Goal: Navigation & Orientation: Understand site structure

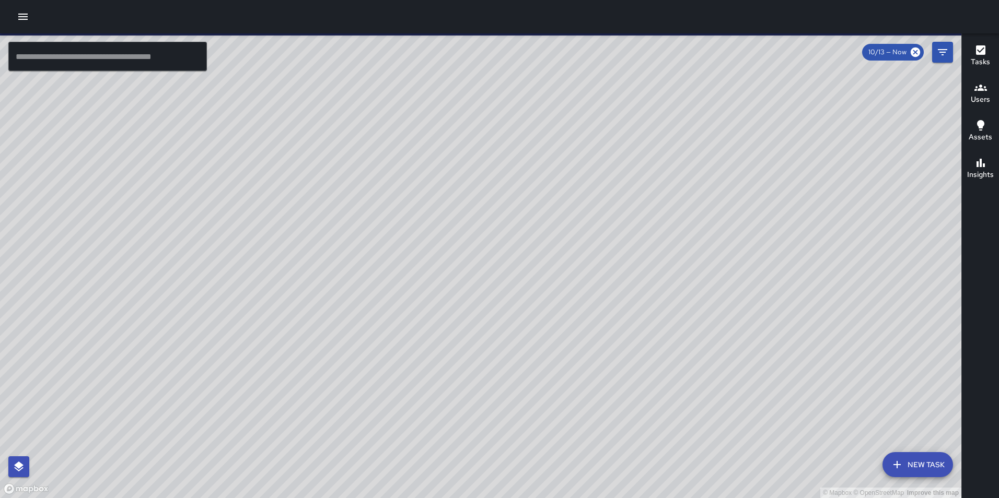
drag, startPoint x: 357, startPoint y: 269, endPoint x: 440, endPoint y: 150, distance: 145.2
click at [440, 150] on div "© Mapbox © OpenStreetMap Improve this map" at bounding box center [480, 265] width 961 height 465
drag, startPoint x: 510, startPoint y: 181, endPoint x: 593, endPoint y: 59, distance: 147.8
click at [593, 59] on div "© Mapbox © OpenStreetMap Improve this map" at bounding box center [480, 265] width 961 height 465
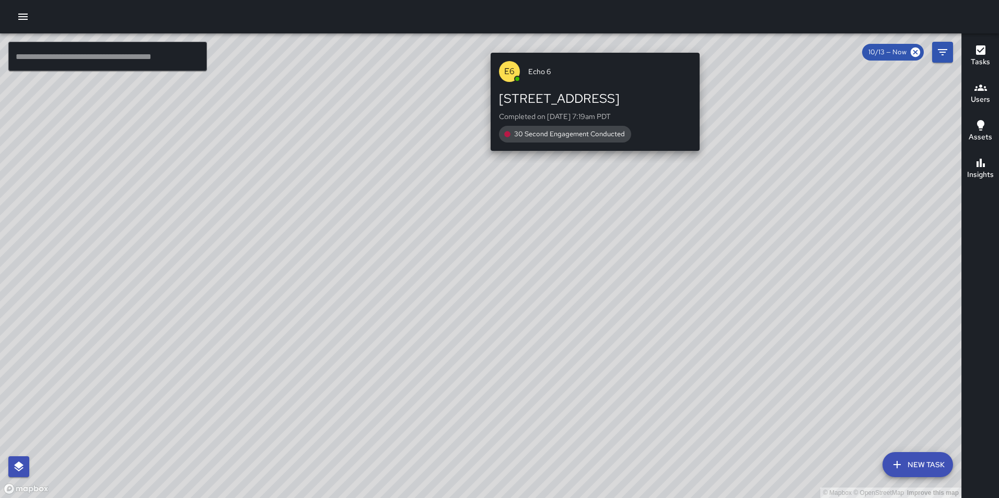
drag, startPoint x: 545, startPoint y: 273, endPoint x: 589, endPoint y: 37, distance: 240.7
click at [589, 37] on div "© Mapbox © OpenStreetMap Improve this map E6 Echo [STREET_ADDRESS] Completed on…" at bounding box center [480, 265] width 961 height 465
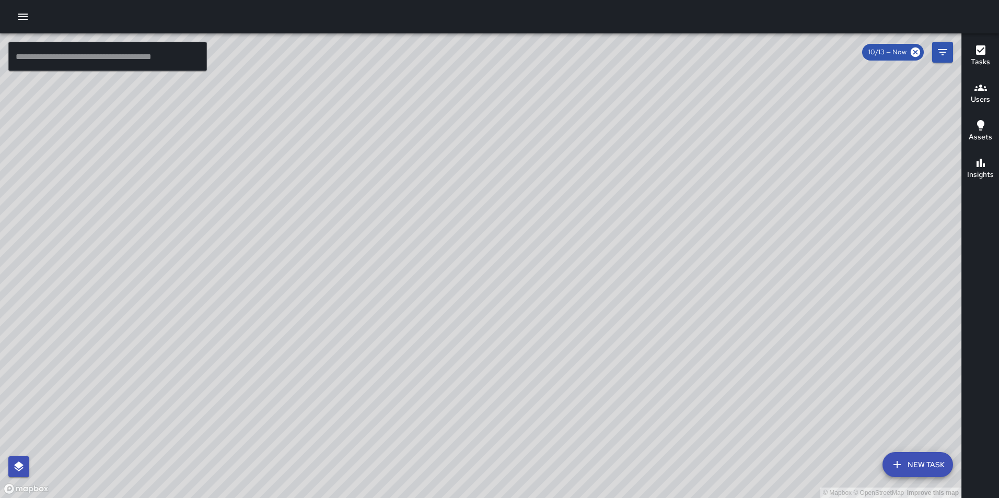
click at [387, 340] on div "© Mapbox © OpenStreetMap Improve this map" at bounding box center [480, 265] width 961 height 465
drag, startPoint x: 683, startPoint y: 130, endPoint x: 347, endPoint y: 339, distance: 395.5
click at [347, 339] on div "© Mapbox © OpenStreetMap Improve this map" at bounding box center [480, 265] width 961 height 465
drag, startPoint x: 566, startPoint y: 173, endPoint x: 453, endPoint y: 389, distance: 243.5
click at [453, 389] on div "© Mapbox © OpenStreetMap Improve this map" at bounding box center [480, 265] width 961 height 465
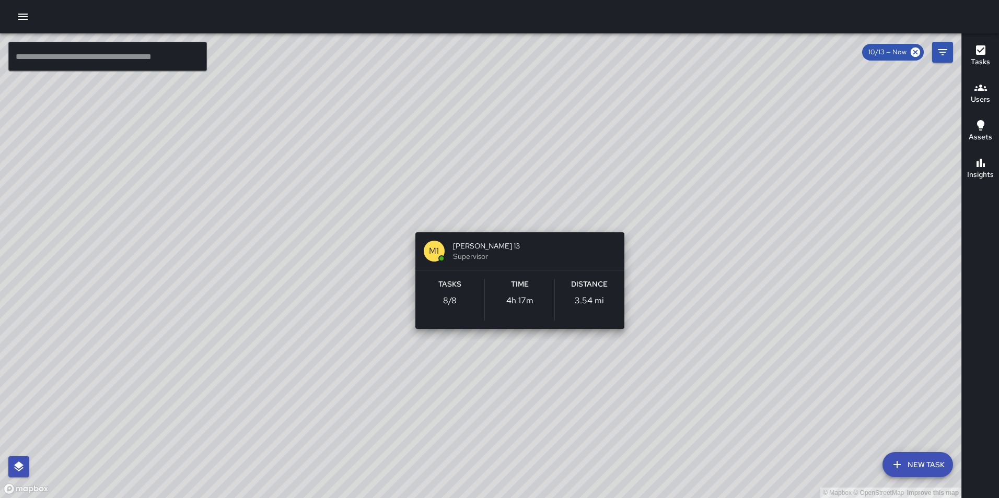
click at [512, 224] on div "© Mapbox © OpenStreetMap Improve this map M1 [PERSON_NAME] 13 Supervisor Tasks …" at bounding box center [480, 265] width 961 height 465
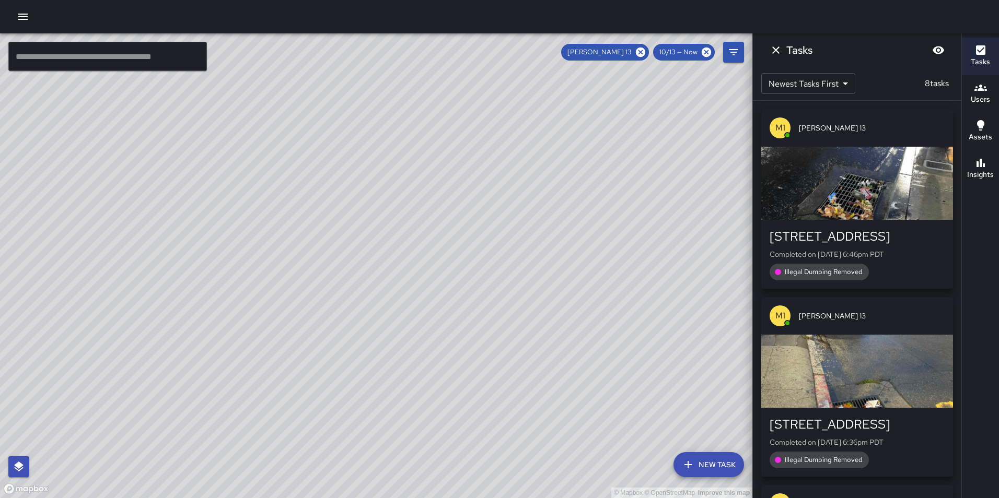
click at [768, 49] on button "Dismiss" at bounding box center [775, 50] width 21 height 21
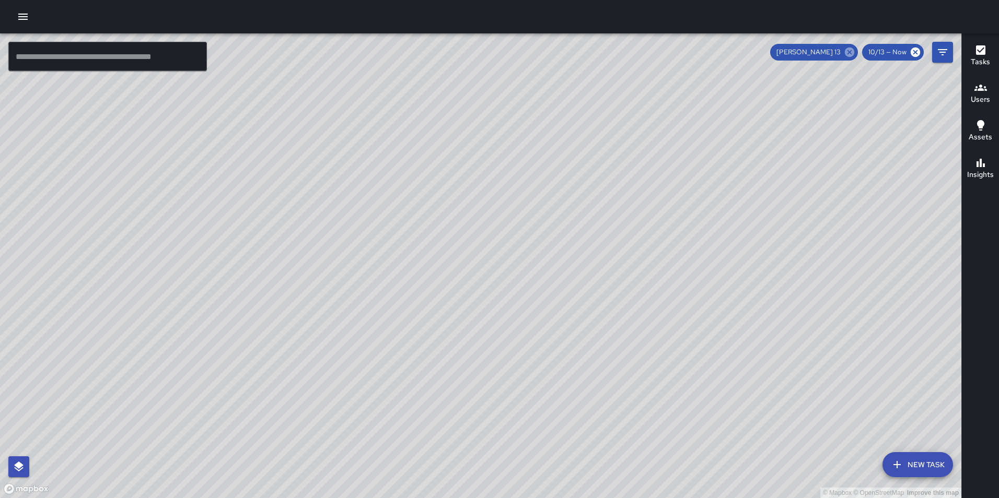
click at [851, 54] on icon at bounding box center [849, 52] width 9 height 9
drag, startPoint x: 509, startPoint y: 190, endPoint x: 528, endPoint y: 113, distance: 79.2
click at [528, 113] on div "© Mapbox © OpenStreetMap Improve this map" at bounding box center [480, 265] width 961 height 465
drag, startPoint x: 498, startPoint y: 192, endPoint x: 469, endPoint y: 96, distance: 100.6
click at [469, 96] on div "© Mapbox © OpenStreetMap Improve this map" at bounding box center [480, 265] width 961 height 465
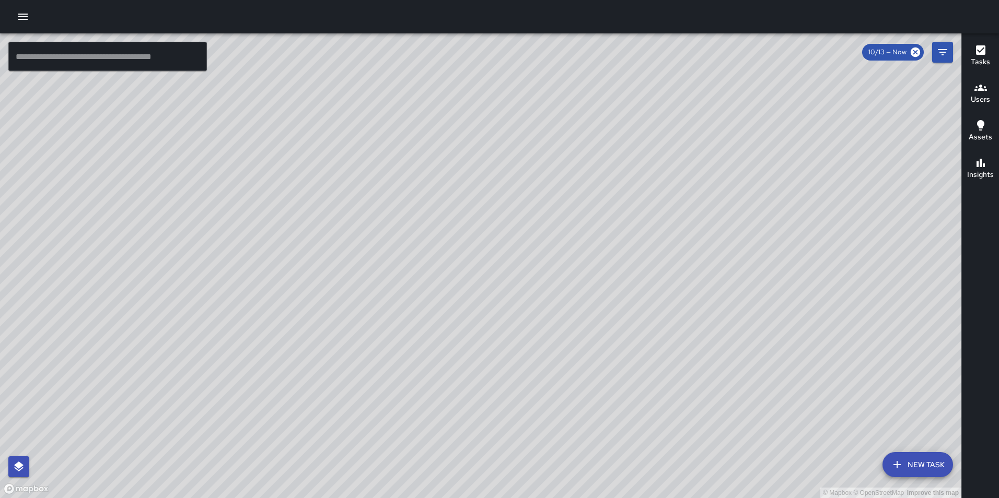
drag, startPoint x: 626, startPoint y: 230, endPoint x: 561, endPoint y: 102, distance: 143.9
click at [561, 102] on div "© Mapbox © OpenStreetMap Improve this map" at bounding box center [480, 265] width 961 height 465
drag, startPoint x: 400, startPoint y: 288, endPoint x: 524, endPoint y: 148, distance: 186.9
click at [524, 148] on div "© Mapbox © OpenStreetMap Improve this map" at bounding box center [480, 265] width 961 height 465
drag, startPoint x: 584, startPoint y: 124, endPoint x: 583, endPoint y: 223, distance: 98.7
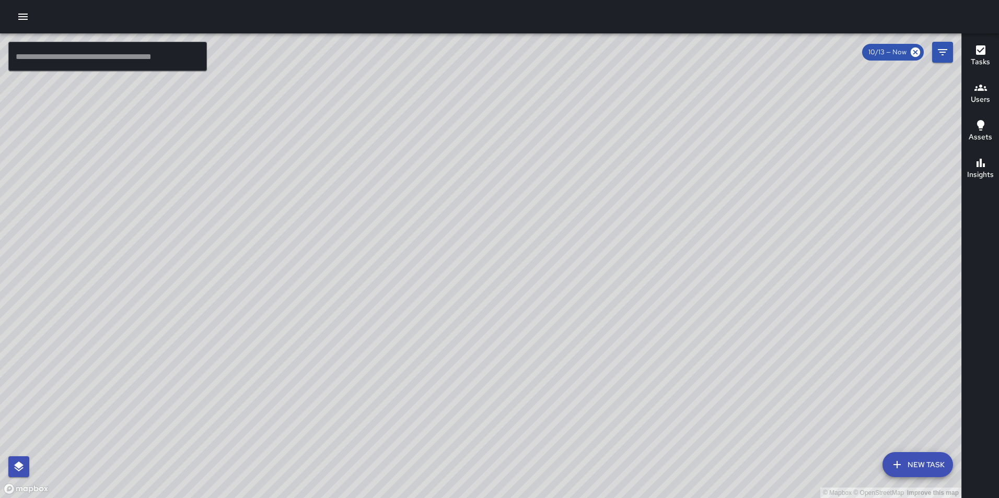
click at [583, 223] on div "© Mapbox © OpenStreetMap Improve this map" at bounding box center [480, 265] width 961 height 465
